Goal: Information Seeking & Learning: Learn about a topic

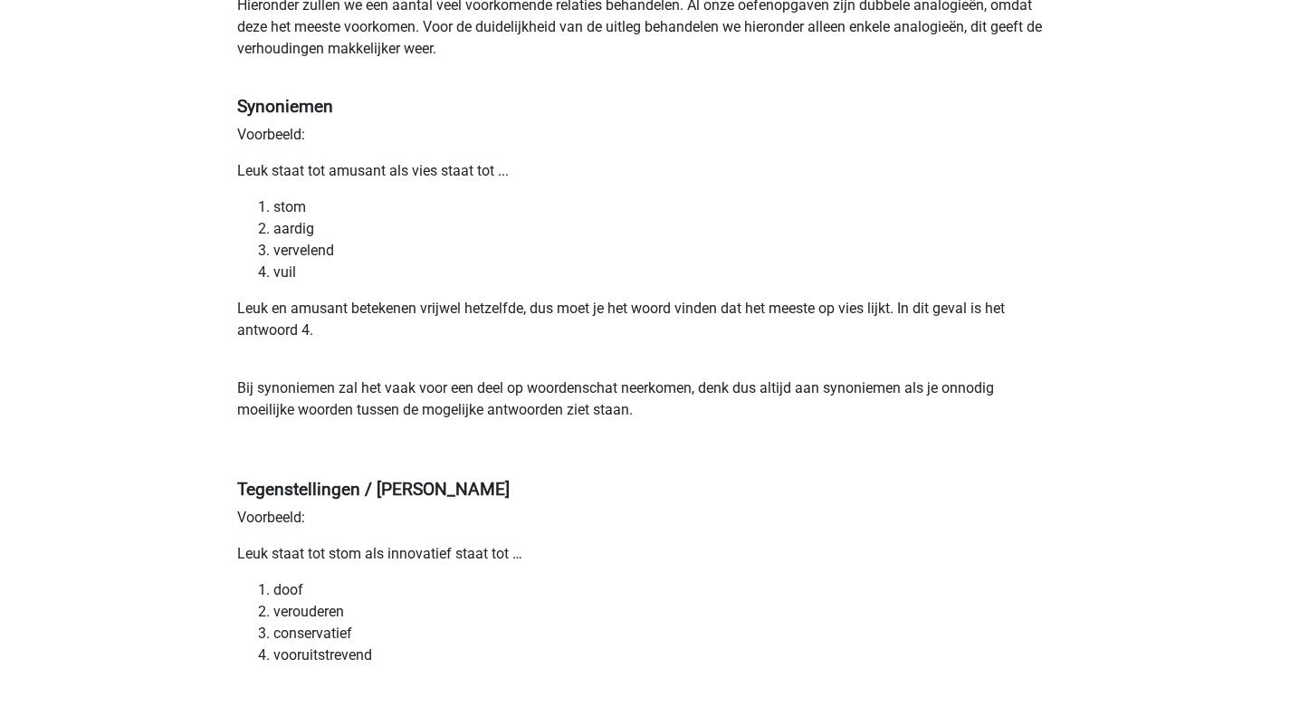
scroll to position [272, 0]
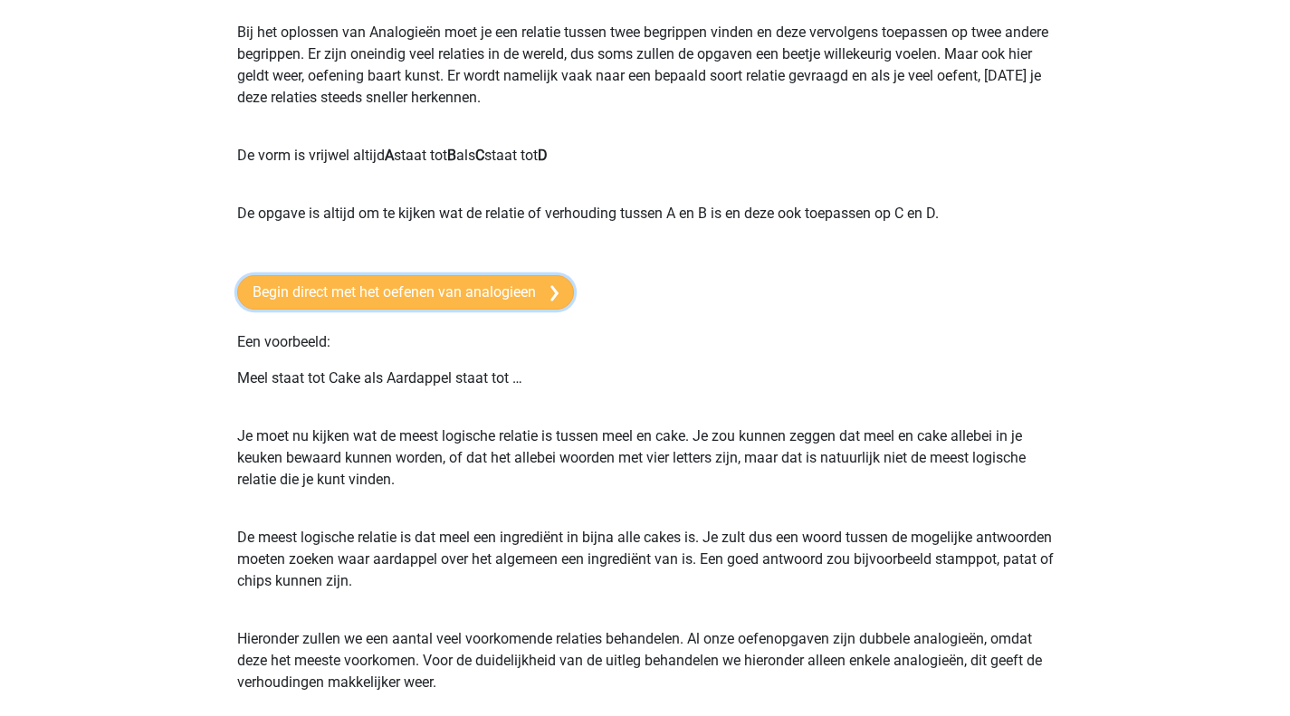
click at [516, 294] on link "Begin direct met het oefenen van analogieen" at bounding box center [405, 292] width 337 height 34
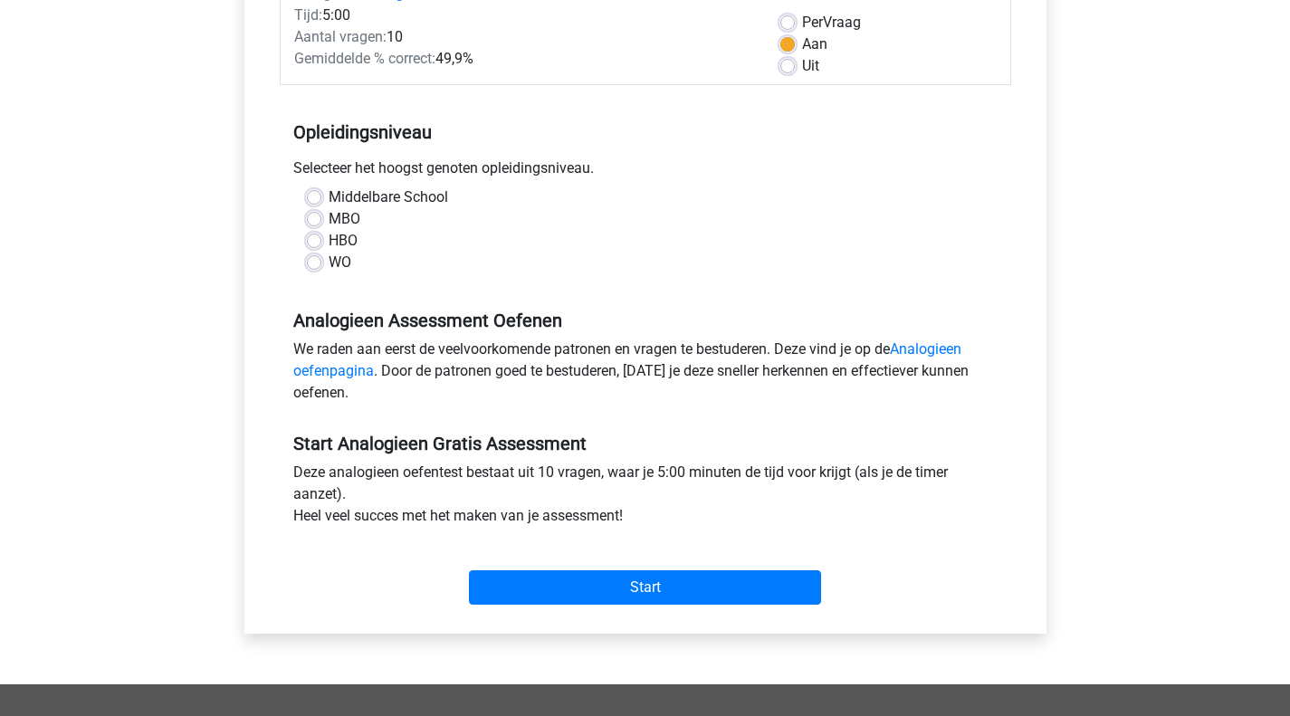
scroll to position [362, 0]
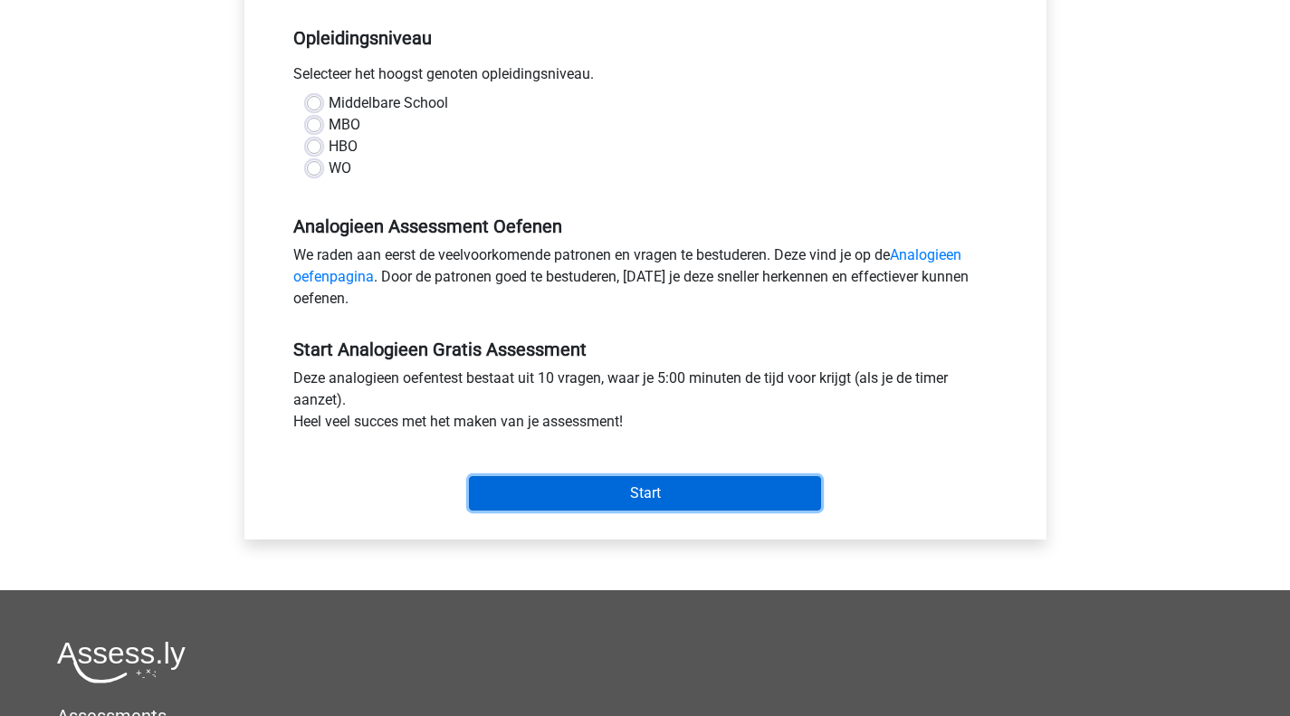
click at [610, 486] on input "Start" at bounding box center [645, 493] width 352 height 34
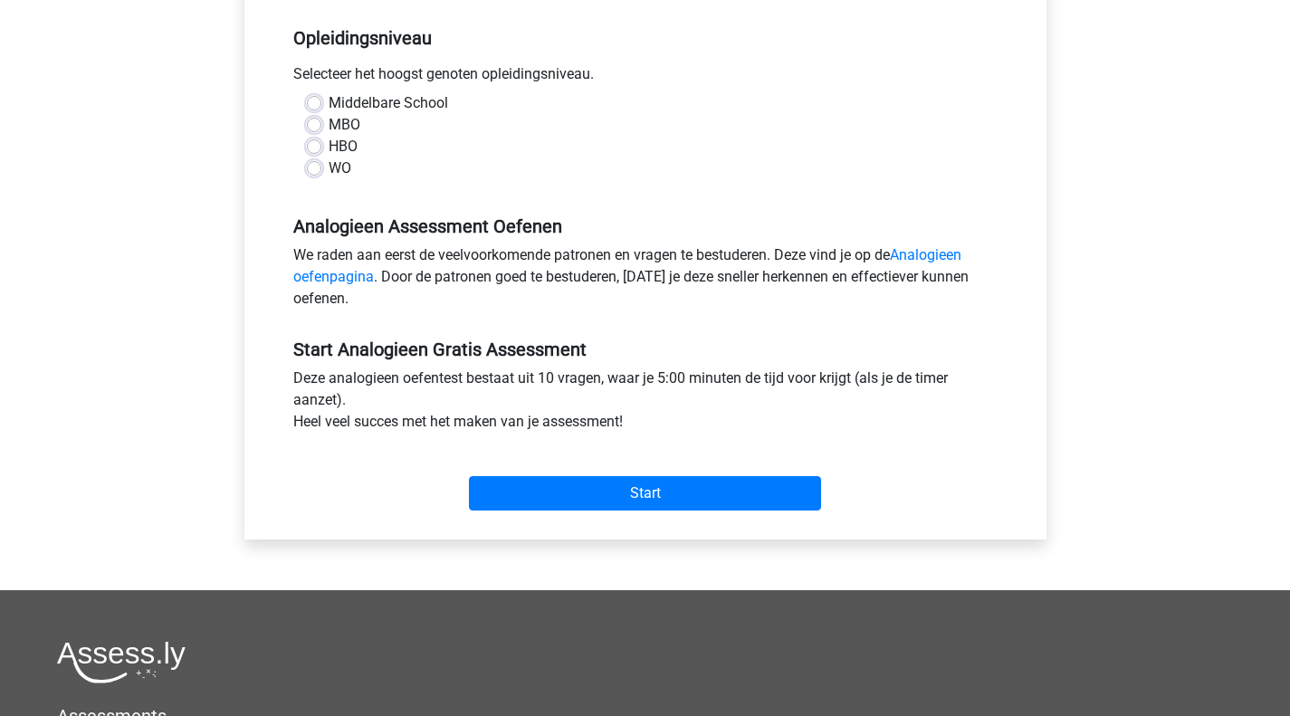
click at [324, 98] on div "Middelbare School" at bounding box center [645, 103] width 677 height 22
click at [329, 152] on label "HBO" at bounding box center [343, 147] width 29 height 22
click at [315, 152] on input "HBO" at bounding box center [314, 145] width 14 height 18
radio input "true"
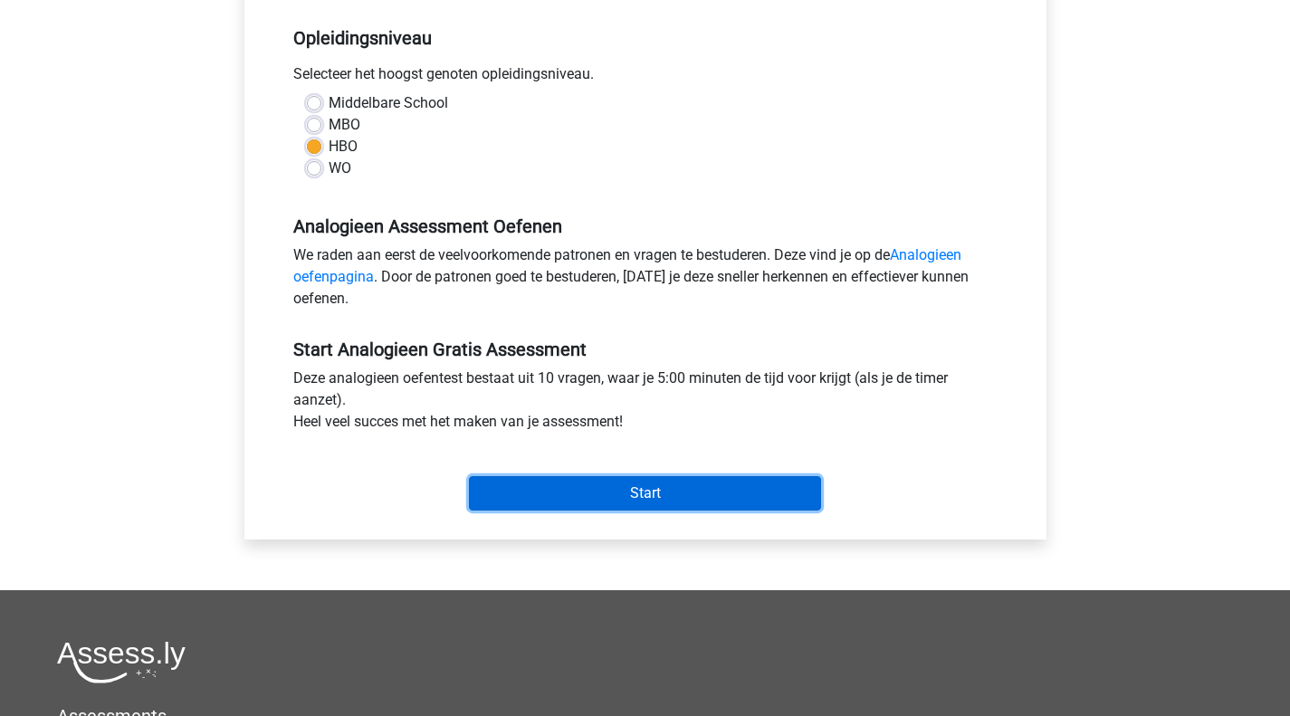
click at [595, 491] on input "Start" at bounding box center [645, 493] width 352 height 34
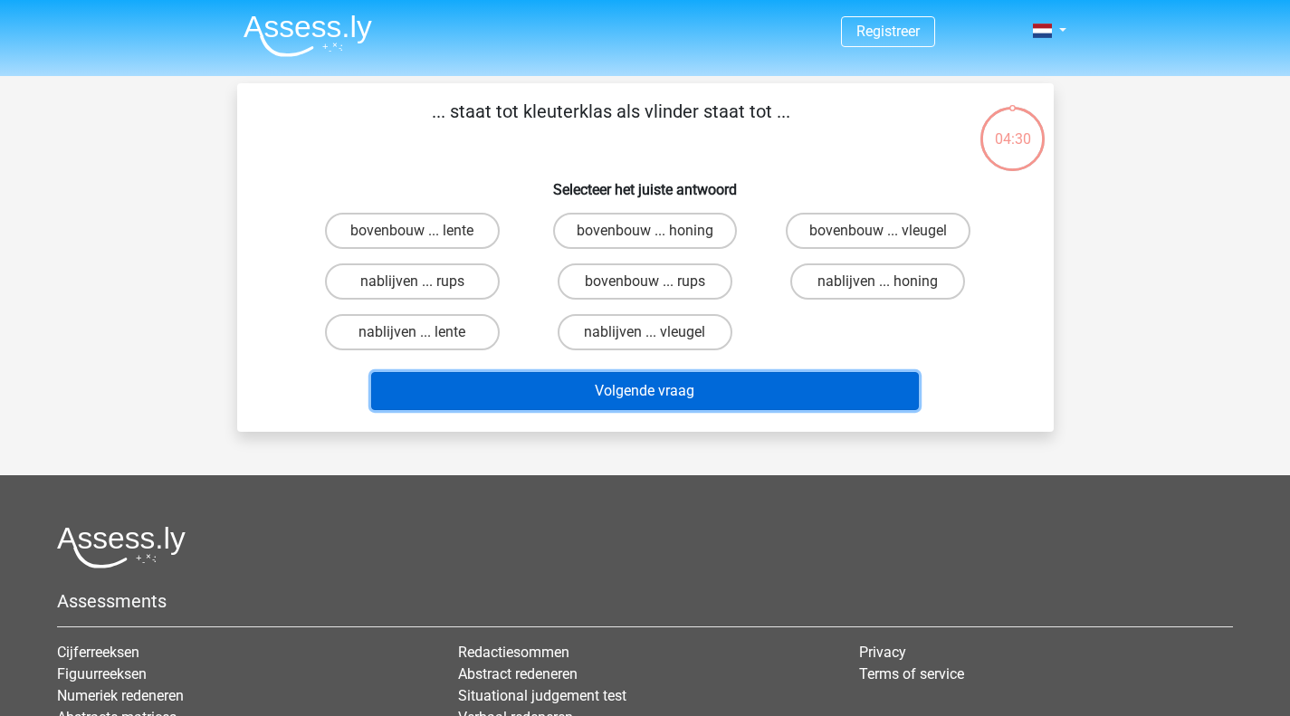
click at [716, 393] on button "Volgende vraag" at bounding box center [645, 391] width 548 height 38
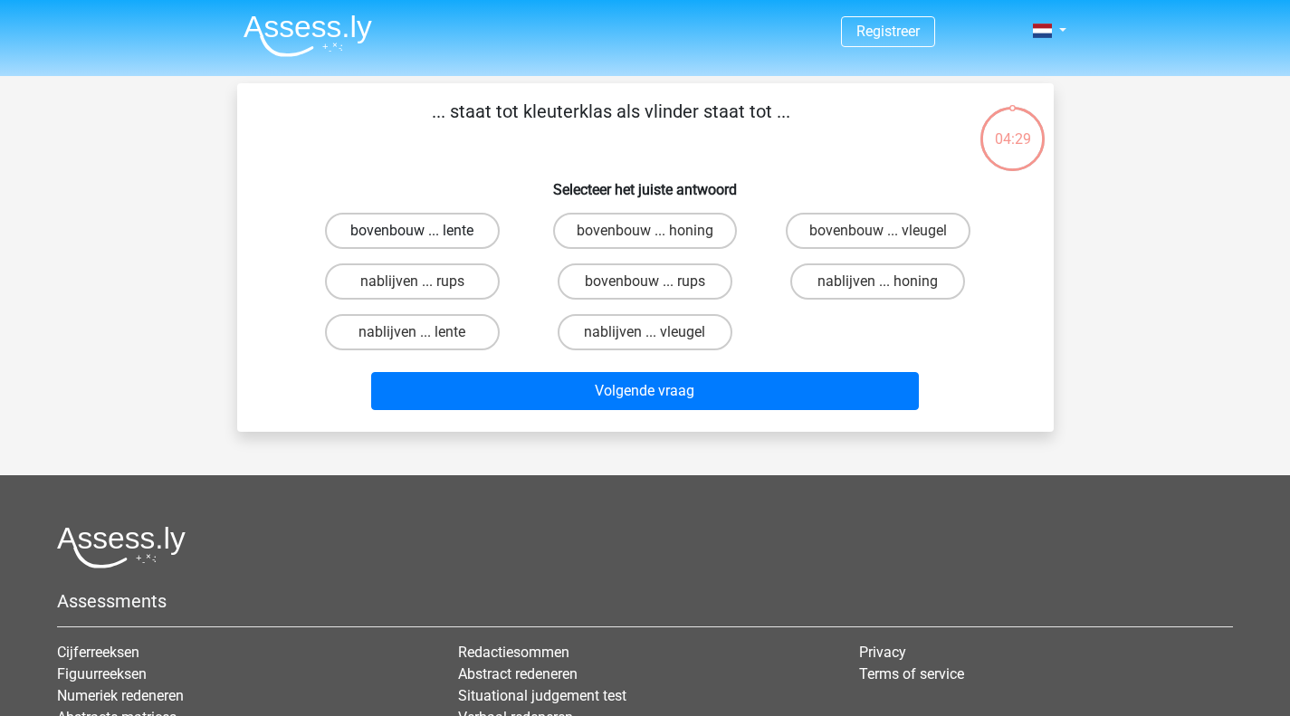
click at [435, 234] on label "bovenbouw ... lente" at bounding box center [412, 231] width 175 height 36
click at [424, 234] on input "bovenbouw ... lente" at bounding box center [418, 237] width 12 height 12
radio input "true"
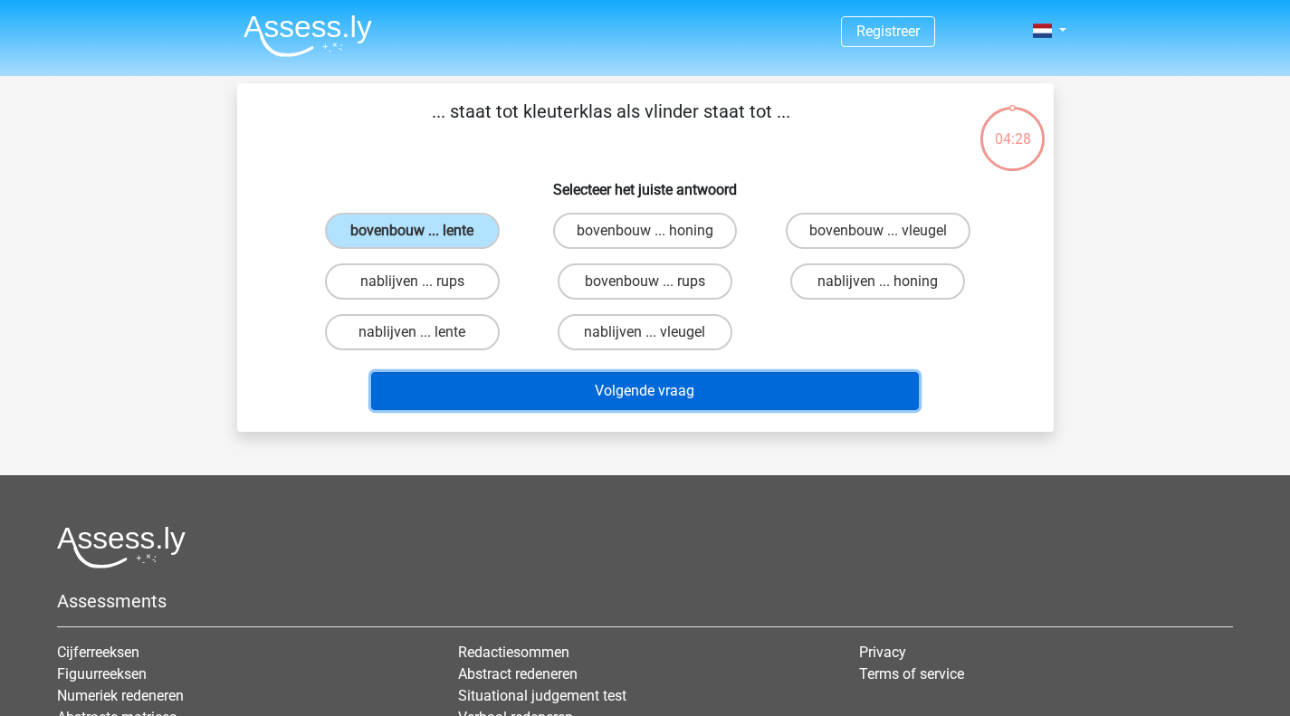
click at [623, 399] on button "Volgende vraag" at bounding box center [645, 391] width 548 height 38
click at [631, 387] on button "Volgende vraag" at bounding box center [645, 391] width 548 height 38
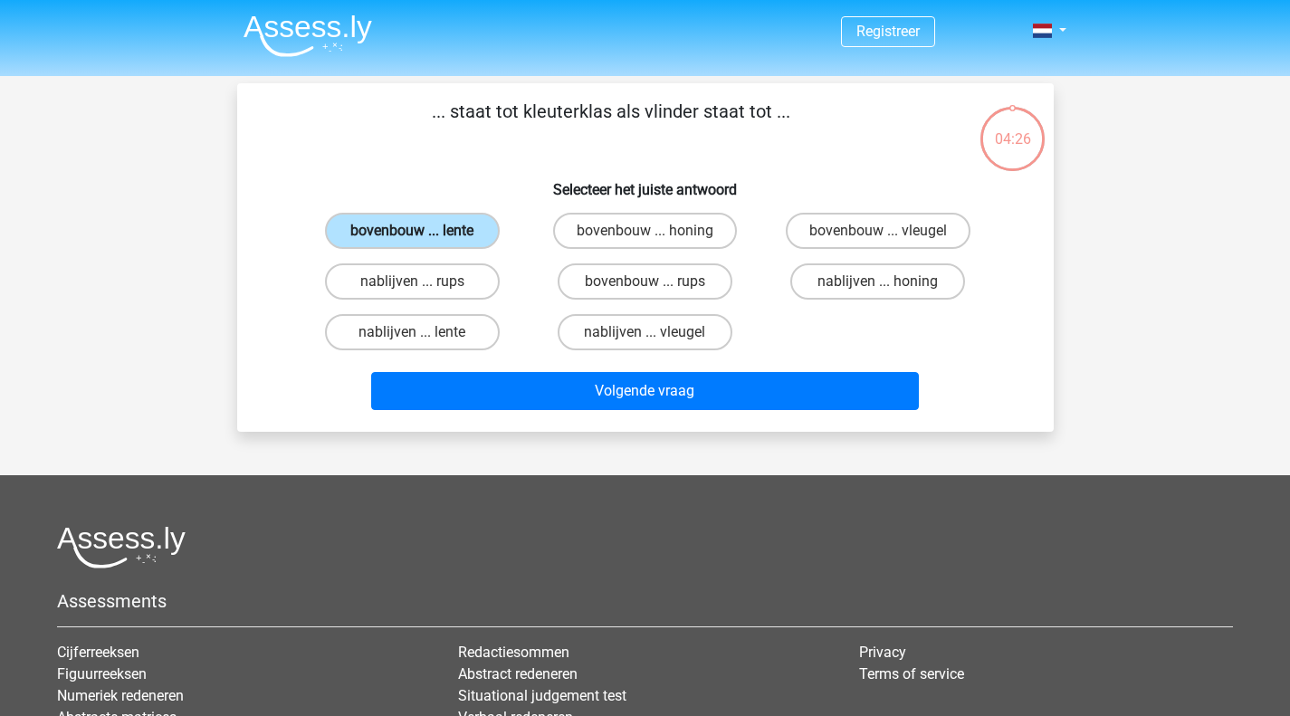
drag, startPoint x: 468, startPoint y: 256, endPoint x: 457, endPoint y: 224, distance: 33.5
click at [468, 255] on div "bovenbouw ... lente bovenbouw ... honing bovenbouw ... vleugel nablijven ... ru…" at bounding box center [645, 281] width 699 height 152
click at [453, 221] on label "bovenbouw ... lente" at bounding box center [412, 231] width 175 height 36
click at [424, 231] on input "bovenbouw ... lente" at bounding box center [418, 237] width 12 height 12
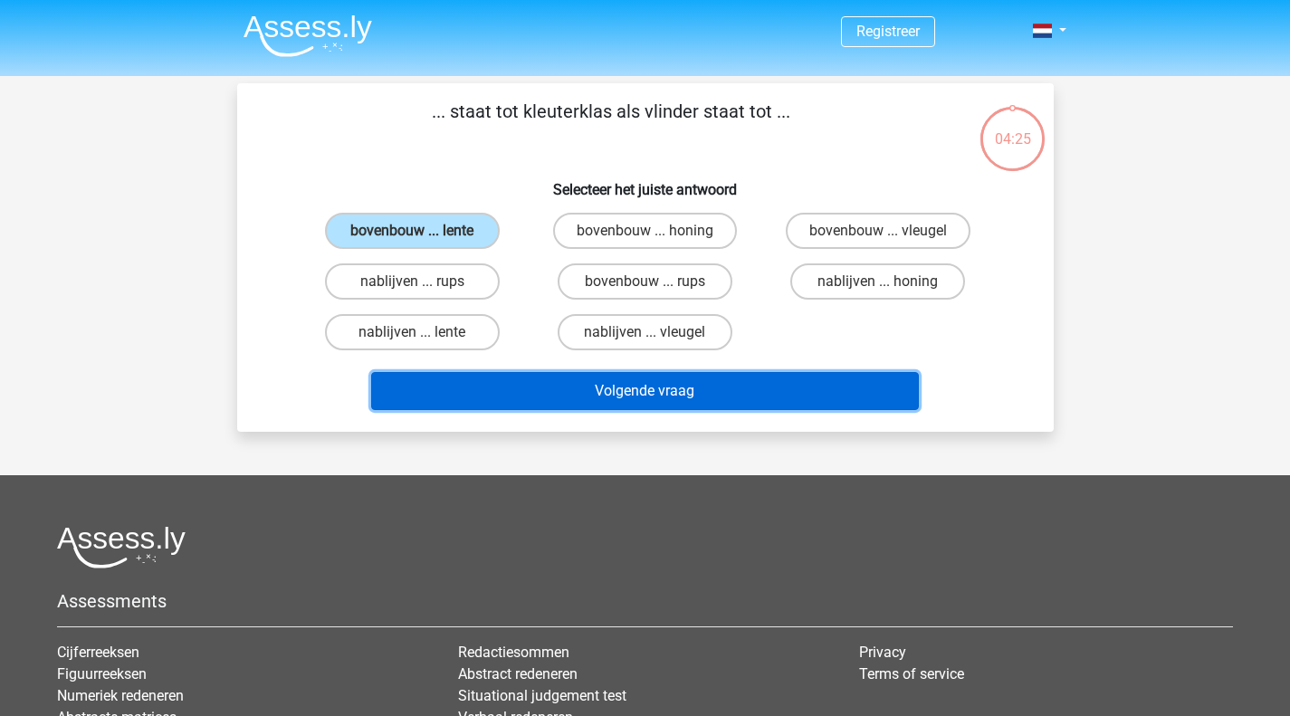
click at [601, 404] on button "Volgende vraag" at bounding box center [645, 391] width 548 height 38
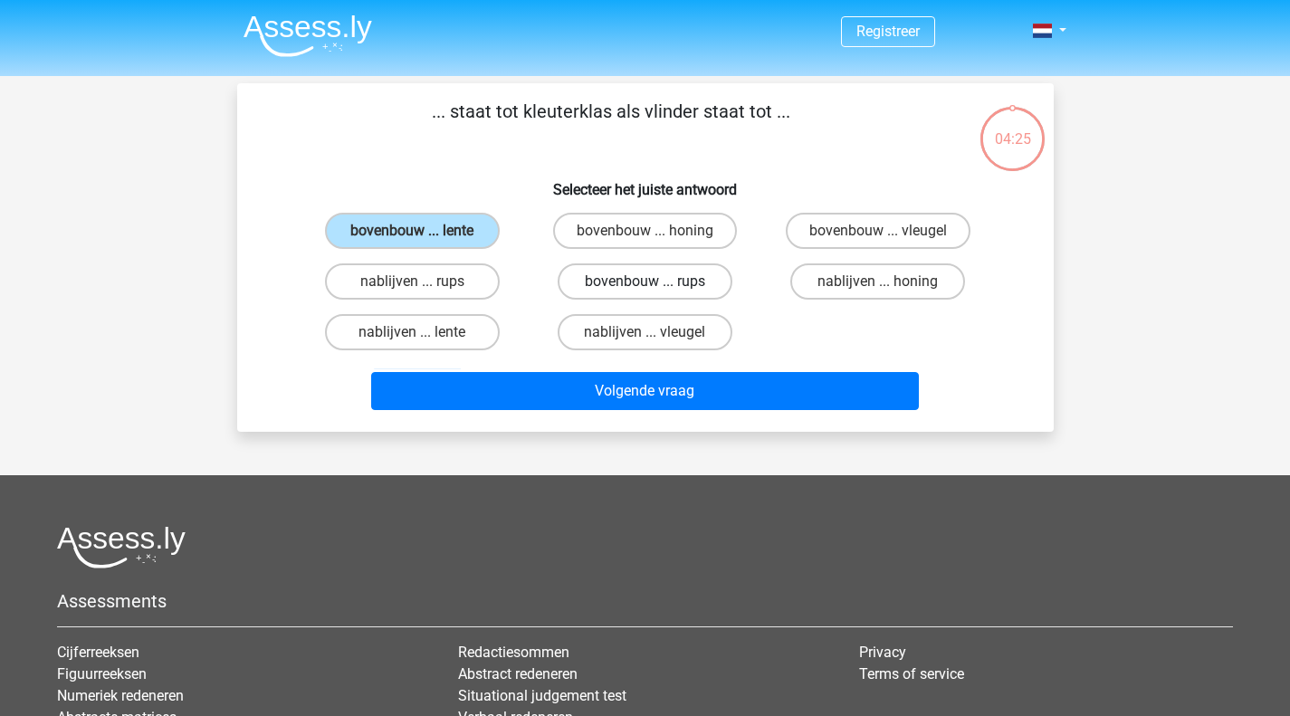
click at [657, 288] on label "bovenbouw ... rups" at bounding box center [645, 281] width 175 height 36
click at [656, 288] on input "bovenbouw ... rups" at bounding box center [650, 287] width 12 height 12
radio input "true"
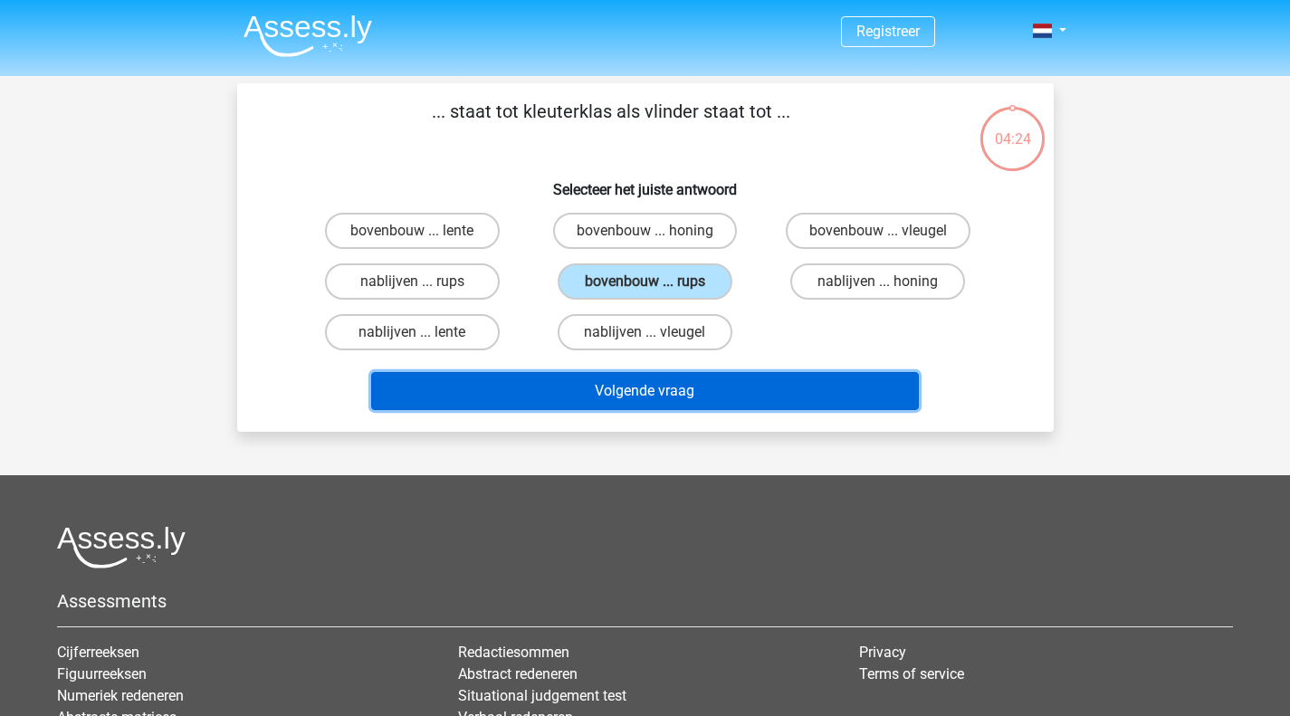
click at [624, 390] on button "Volgende vraag" at bounding box center [645, 391] width 548 height 38
